Goal: Navigation & Orientation: Find specific page/section

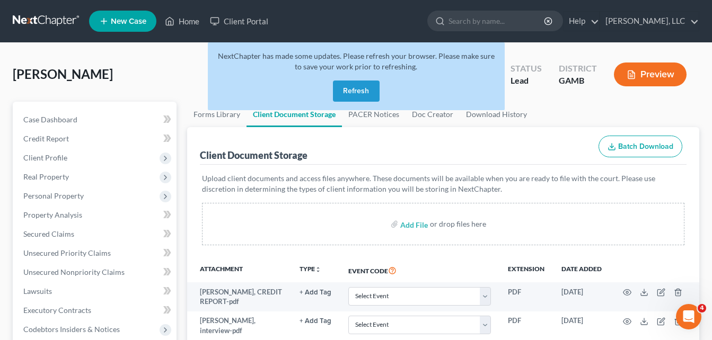
click at [362, 96] on button "Refresh" at bounding box center [356, 91] width 47 height 21
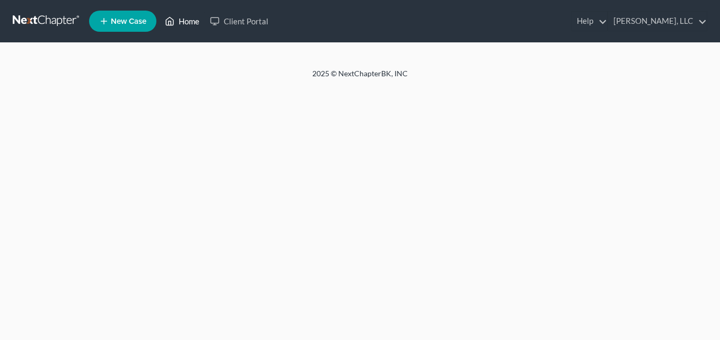
drag, startPoint x: 0, startPoint y: 0, endPoint x: 191, endPoint y: 23, distance: 192.3
click at [191, 23] on link "Home" at bounding box center [182, 21] width 45 height 19
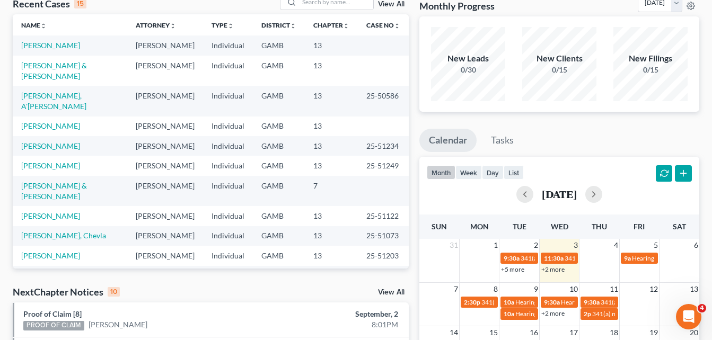
scroll to position [60, 0]
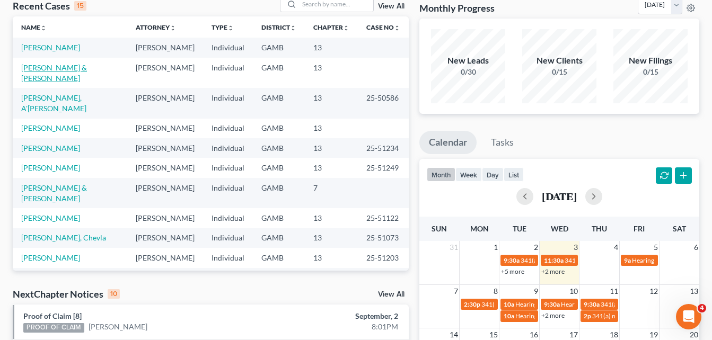
click at [58, 69] on link "Stephens, Demarco & Hurt, Brandi" at bounding box center [54, 73] width 66 height 20
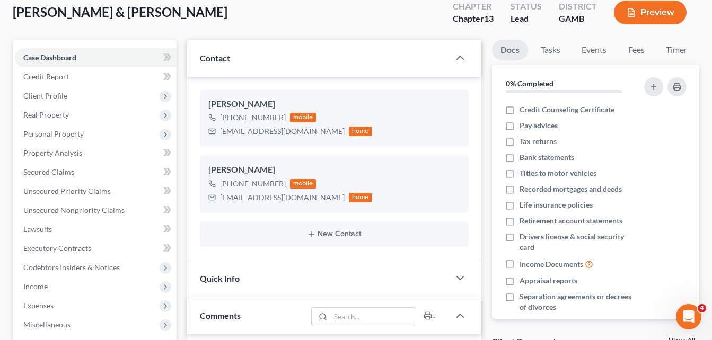
scroll to position [57, 0]
